Goal: Complete application form: Complete application form

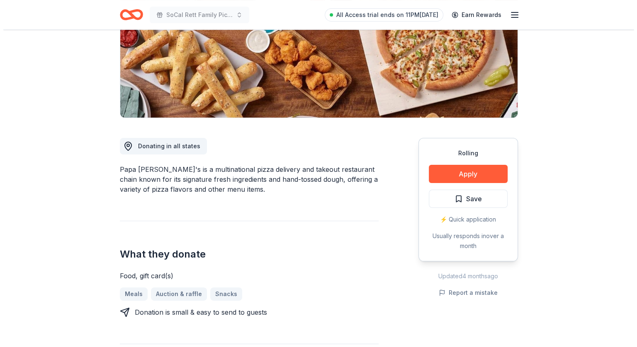
scroll to position [133, 0]
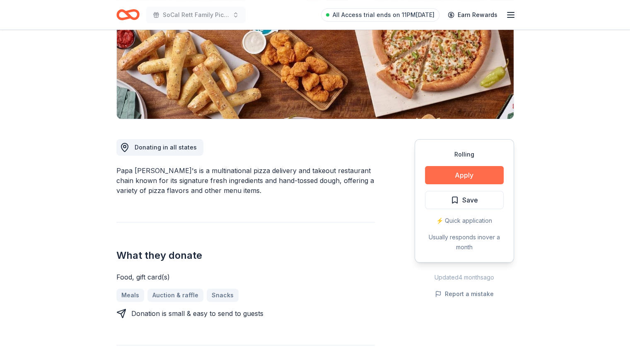
click at [456, 171] on button "Apply" at bounding box center [464, 175] width 79 height 18
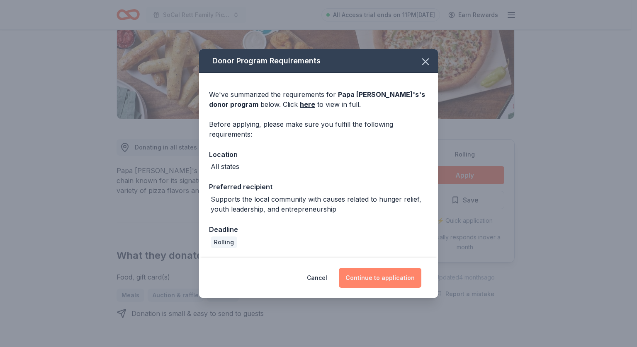
click at [375, 275] on button "Continue to application" at bounding box center [380, 278] width 82 height 20
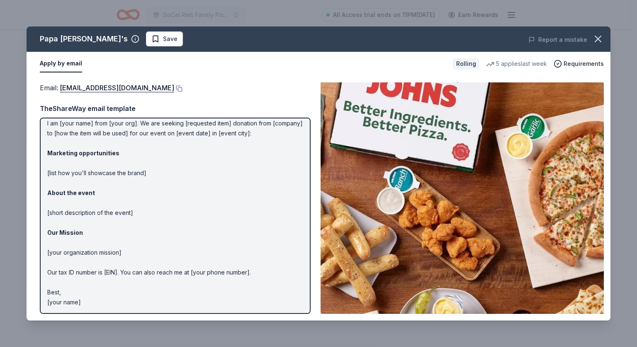
scroll to position [0, 0]
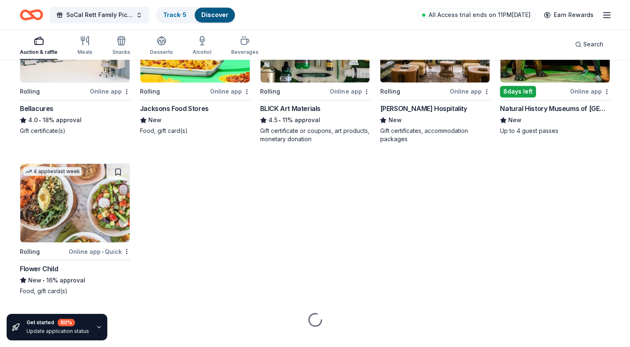
scroll to position [1422, 0]
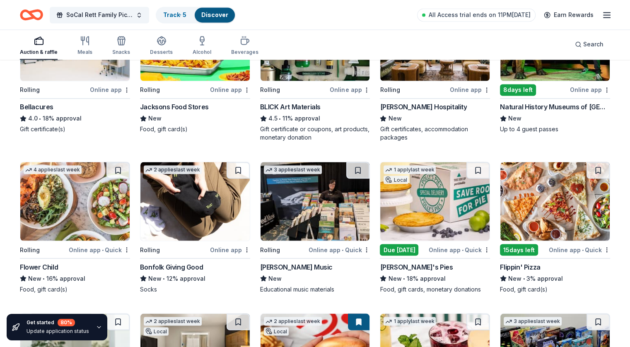
click at [602, 13] on icon "button" at bounding box center [607, 15] width 10 height 10
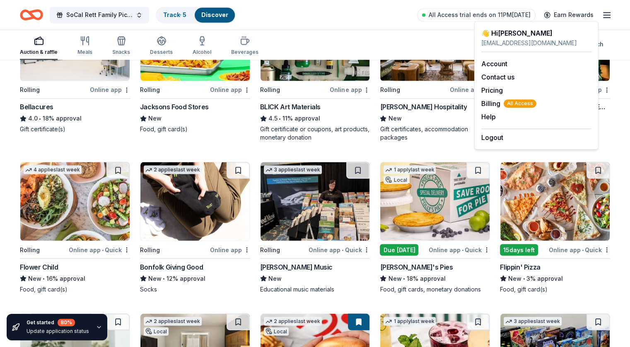
click at [454, 30] on div "Auction & raffle Meals Snacks Desserts Alcohol Beverages Search" at bounding box center [315, 44] width 591 height 31
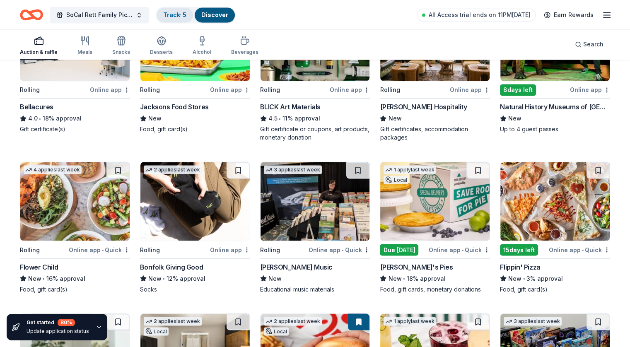
click at [186, 14] on link "Track · 5" at bounding box center [174, 14] width 23 height 7
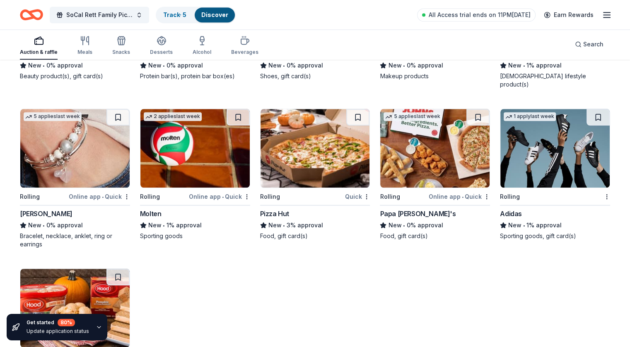
scroll to position [7192, 0]
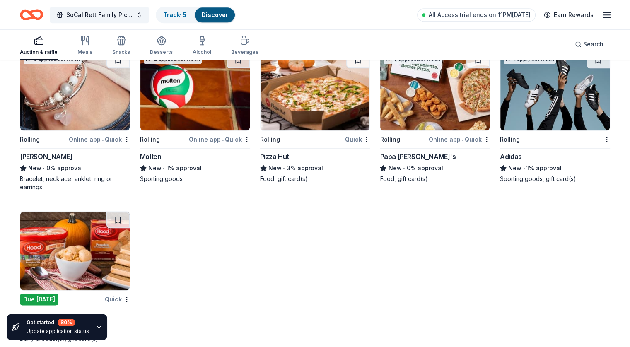
click at [283, 152] on div "Pizza Hut" at bounding box center [274, 157] width 29 height 10
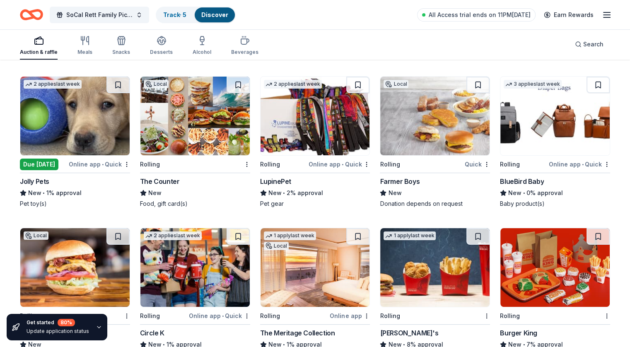
scroll to position [6384, 0]
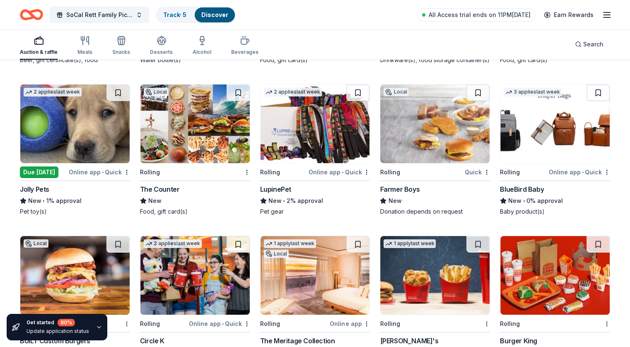
click at [403, 184] on div "Farmer Boys" at bounding box center [400, 189] width 40 height 10
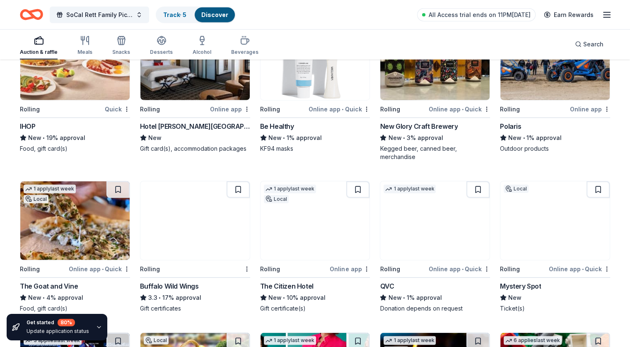
scroll to position [5185, 0]
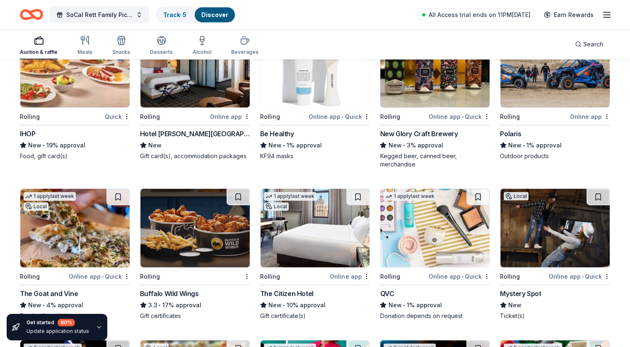
click at [185, 289] on div "Buffalo Wild Wings" at bounding box center [169, 294] width 59 height 10
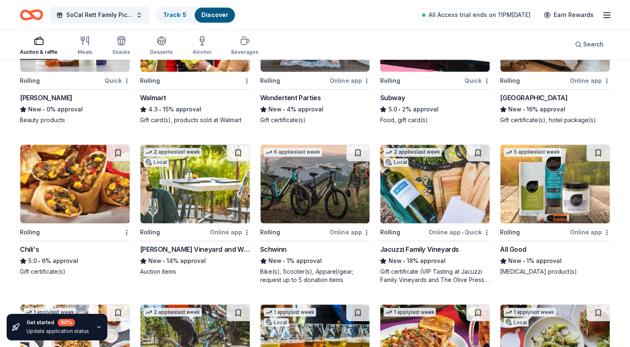
scroll to position [4430, 0]
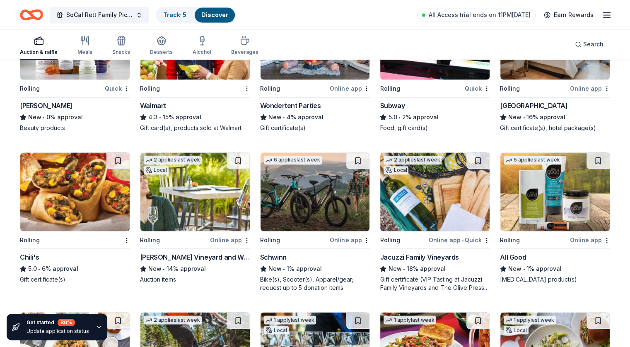
click at [39, 252] on div "Chili's" at bounding box center [29, 257] width 19 height 10
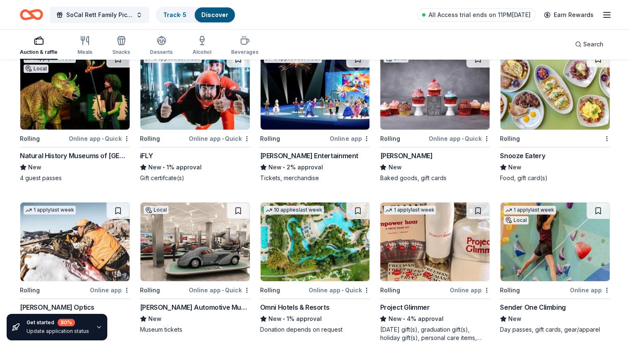
scroll to position [3080, 0]
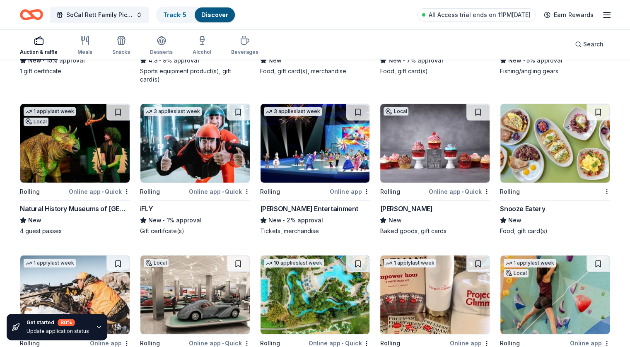
click at [153, 204] on div "iFLY" at bounding box center [146, 209] width 13 height 10
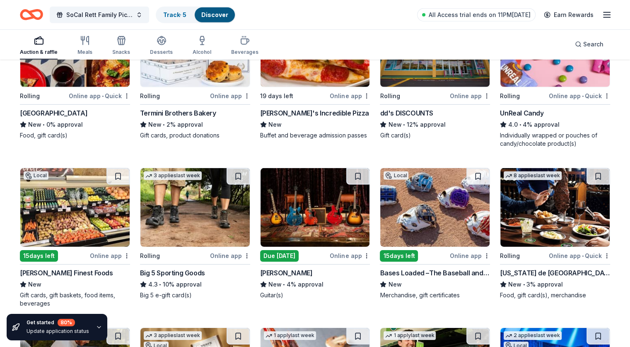
scroll to position [2476, 0]
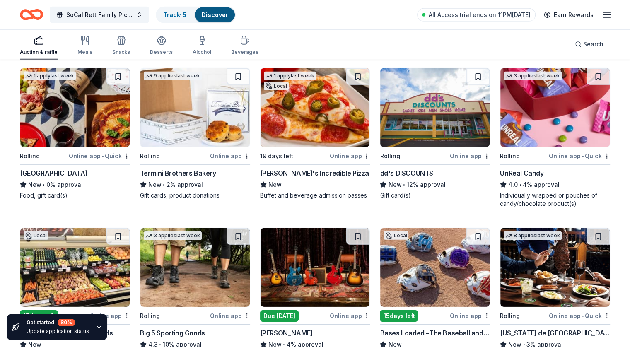
click at [322, 168] on div "John's Incredible Pizza" at bounding box center [314, 173] width 109 height 10
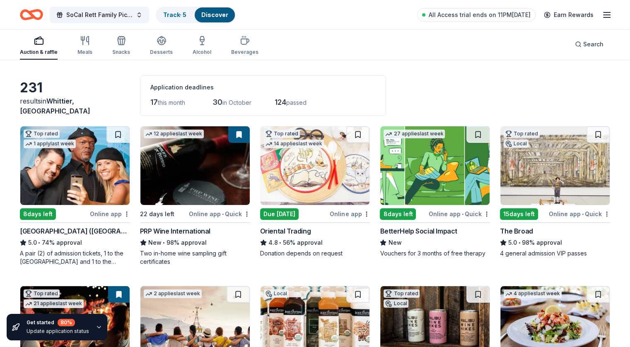
scroll to position [0, 0]
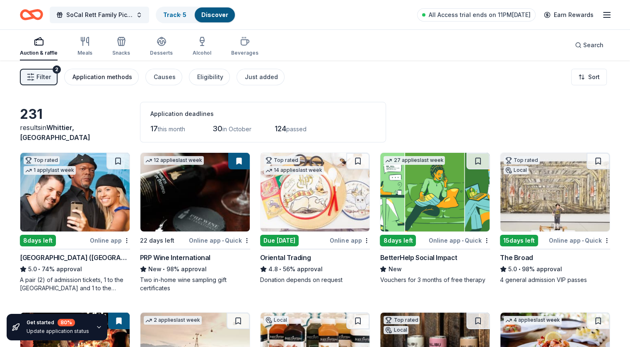
click at [111, 72] on div "Application methods" at bounding box center [103, 77] width 60 height 10
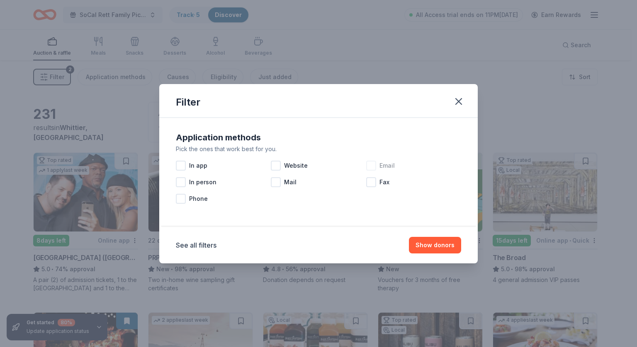
click at [371, 163] on div at bounding box center [371, 166] width 10 height 10
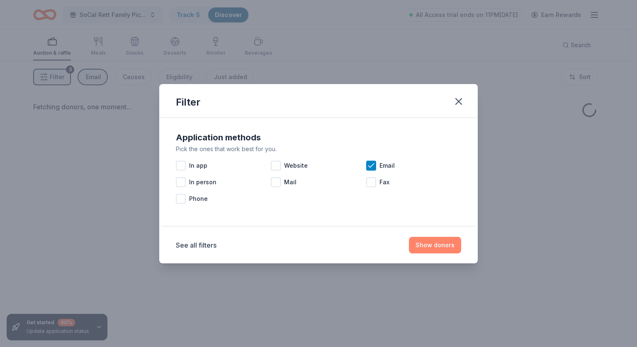
click at [422, 242] on button "Show donors" at bounding box center [435, 245] width 52 height 17
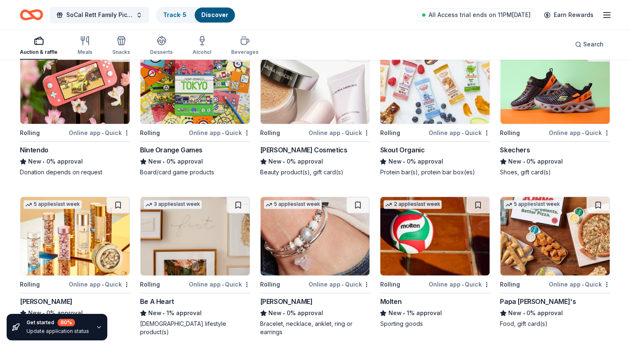
scroll to position [1048, 0]
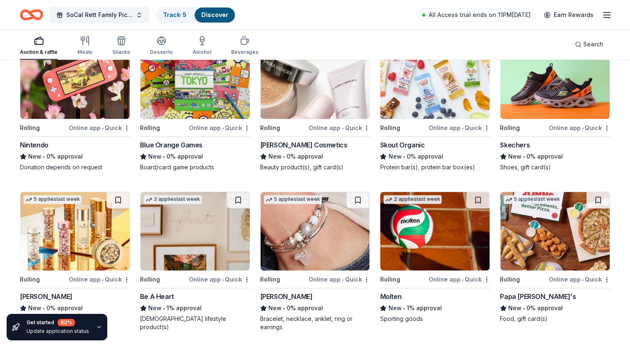
click at [516, 296] on div "Papa [PERSON_NAME]'s" at bounding box center [538, 297] width 76 height 10
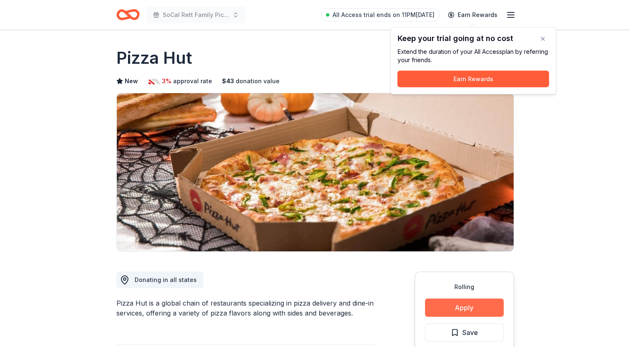
click at [456, 312] on button "Apply" at bounding box center [464, 308] width 79 height 18
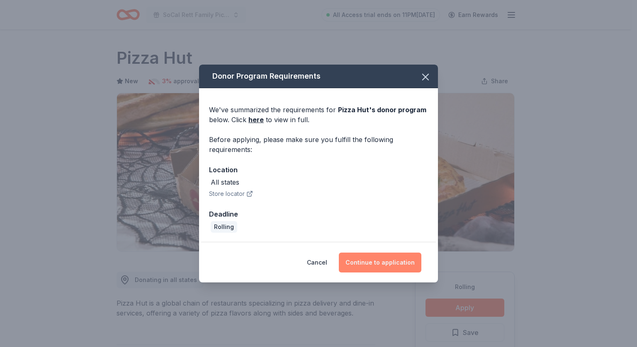
click at [379, 261] on button "Continue to application" at bounding box center [380, 263] width 82 height 20
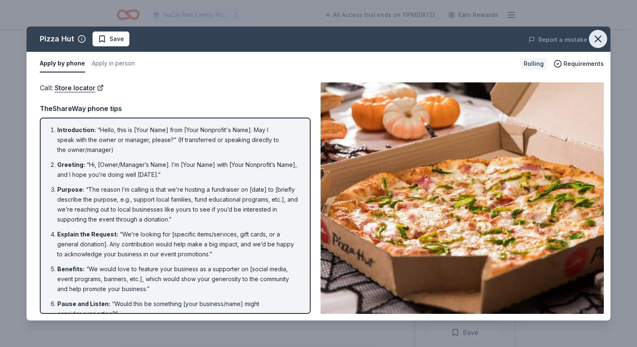
click at [597, 34] on icon "button" at bounding box center [598, 39] width 12 height 12
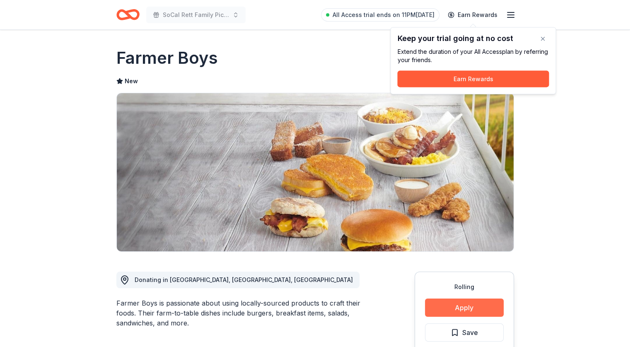
click at [463, 305] on button "Apply" at bounding box center [464, 308] width 79 height 18
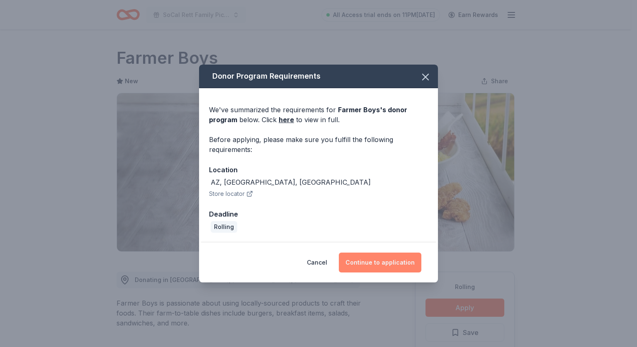
click at [375, 261] on button "Continue to application" at bounding box center [380, 263] width 82 height 20
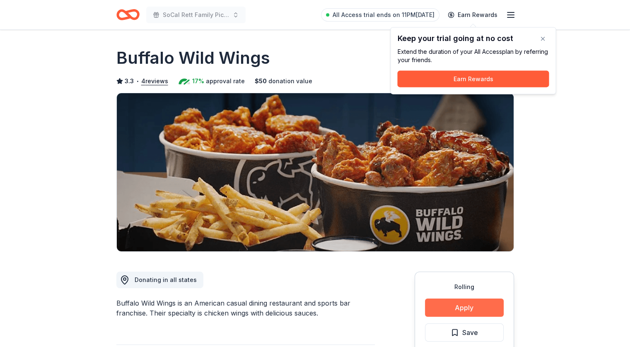
click at [459, 306] on button "Apply" at bounding box center [464, 308] width 79 height 18
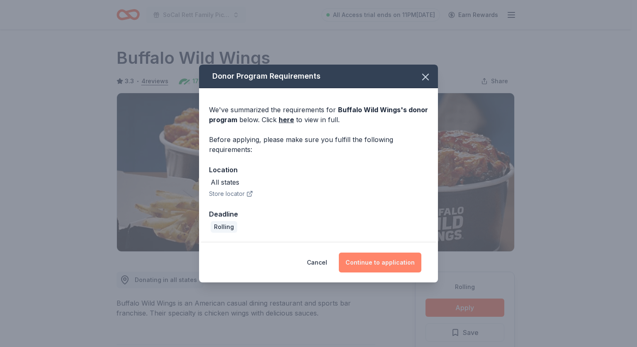
click at [371, 263] on button "Continue to application" at bounding box center [380, 263] width 82 height 20
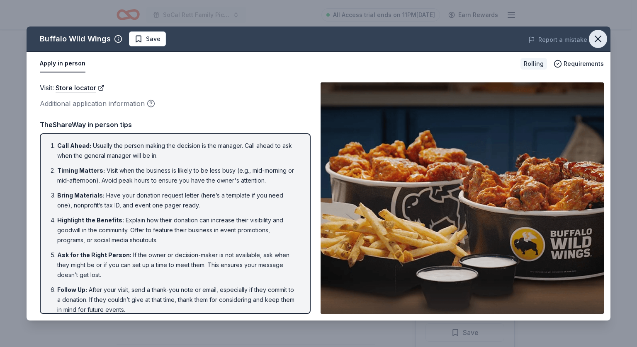
click at [601, 36] on icon "button" at bounding box center [598, 39] width 12 height 12
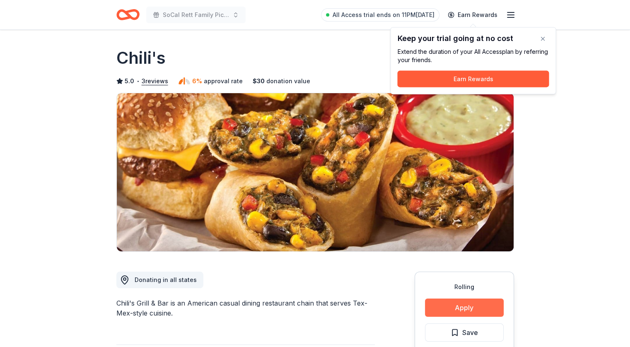
click at [478, 306] on button "Apply" at bounding box center [464, 308] width 79 height 18
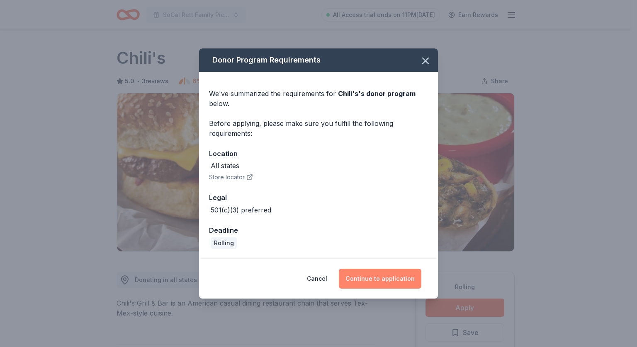
click at [379, 276] on button "Continue to application" at bounding box center [380, 279] width 82 height 20
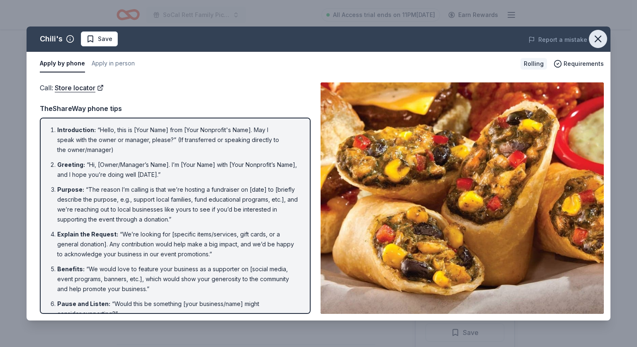
click at [601, 36] on icon "button" at bounding box center [598, 39] width 12 height 12
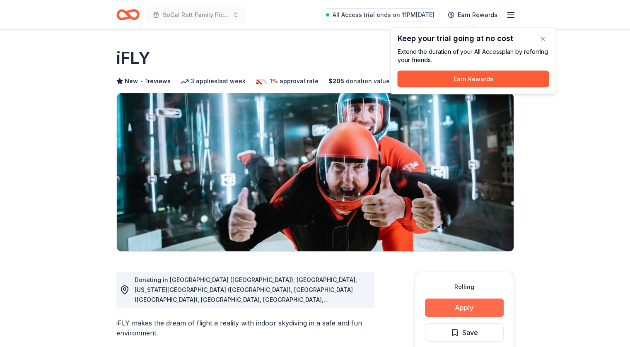
click at [463, 309] on button "Apply" at bounding box center [464, 308] width 79 height 18
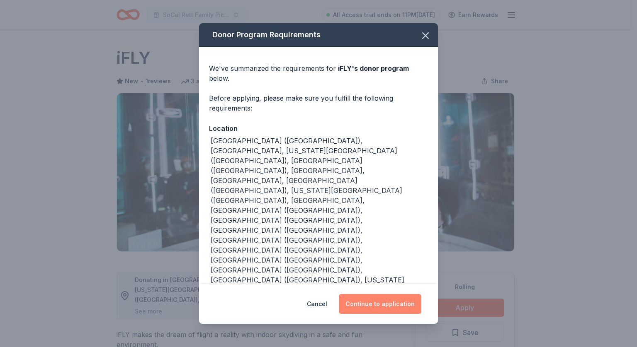
click at [399, 294] on button "Continue to application" at bounding box center [380, 304] width 82 height 20
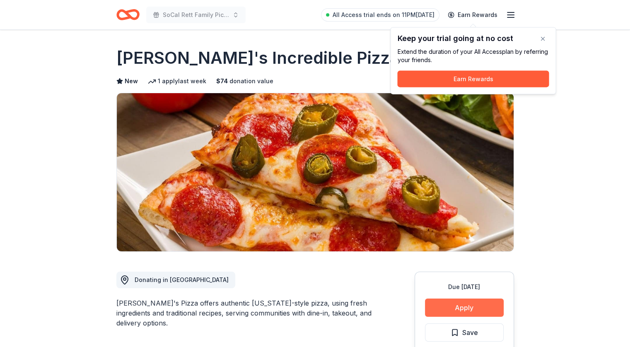
click at [463, 313] on button "Apply" at bounding box center [464, 308] width 79 height 18
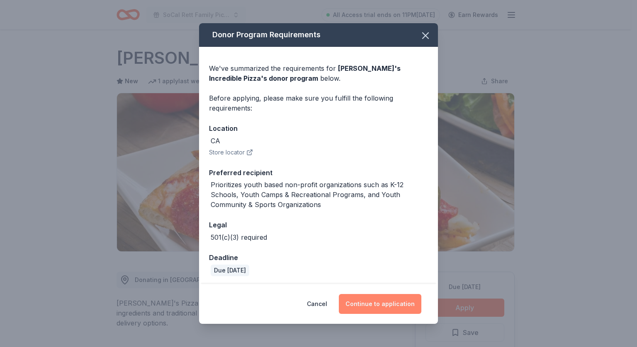
click at [368, 302] on button "Continue to application" at bounding box center [380, 304] width 82 height 20
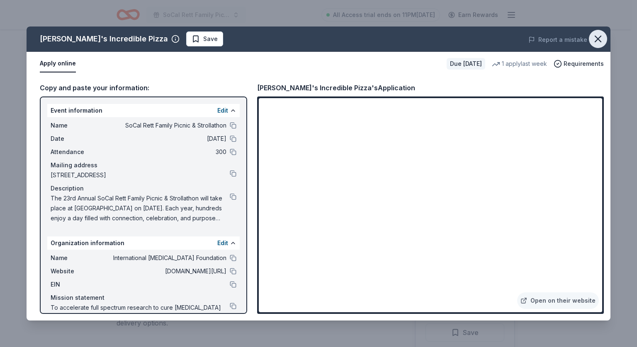
click at [601, 34] on icon "button" at bounding box center [598, 39] width 12 height 12
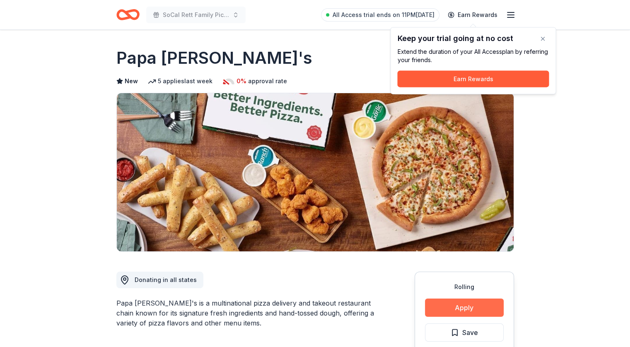
click at [459, 306] on button "Apply" at bounding box center [464, 308] width 79 height 18
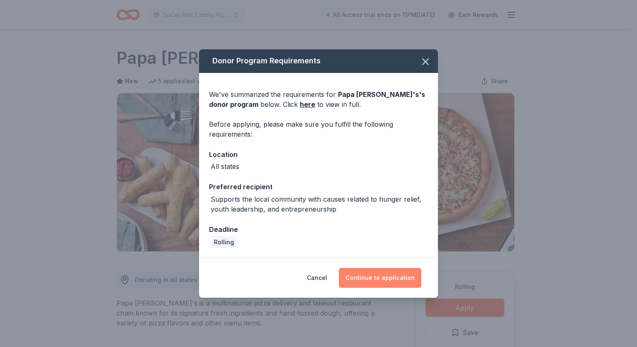
click at [378, 279] on button "Continue to application" at bounding box center [380, 278] width 82 height 20
